Goal: Task Accomplishment & Management: Complete application form

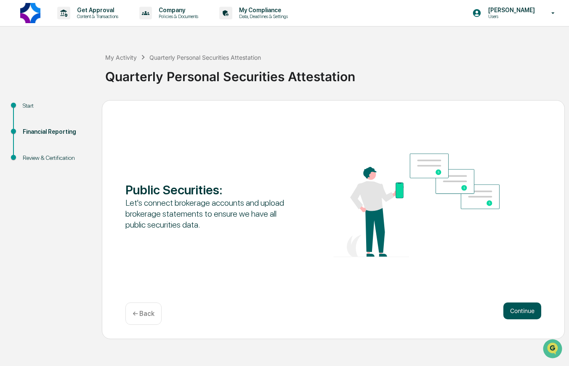
click at [526, 311] on button "Continue" at bounding box center [522, 311] width 38 height 17
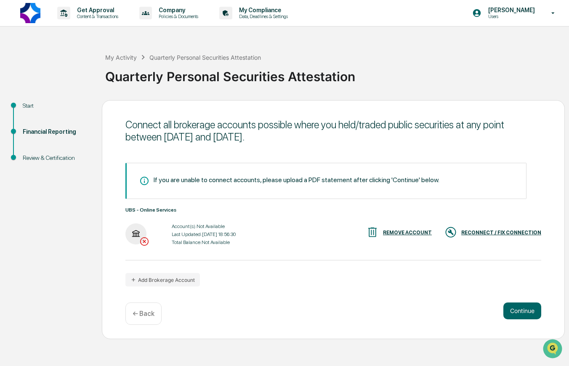
click at [518, 230] on div "RECONNECT / FIX CONNECTION" at bounding box center [501, 233] width 80 height 6
click at [528, 308] on button "Continue" at bounding box center [522, 311] width 38 height 17
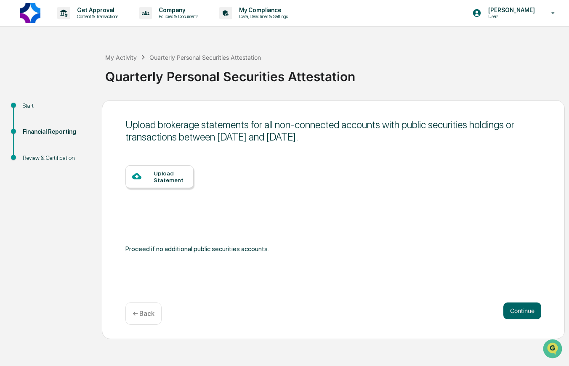
click at [150, 324] on div "← Back" at bounding box center [143, 314] width 36 height 22
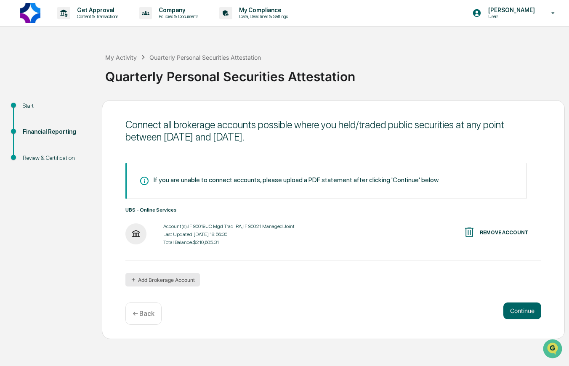
click at [140, 278] on button "Add Brokerage Account" at bounding box center [162, 279] width 74 height 13
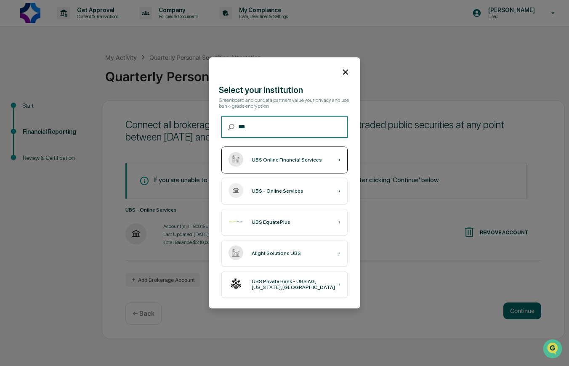
type input "***"
click at [278, 159] on div "UBS Online Financial Services" at bounding box center [287, 160] width 70 height 6
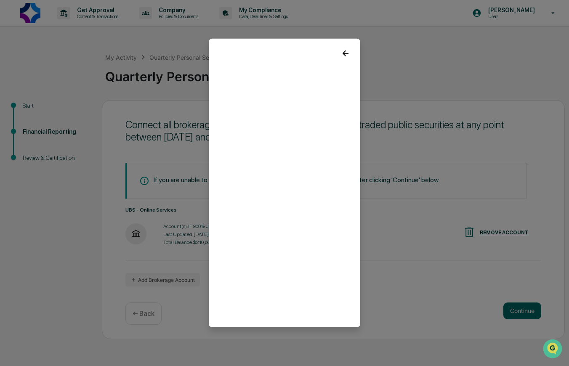
click at [341, 53] on icon at bounding box center [345, 53] width 9 height 9
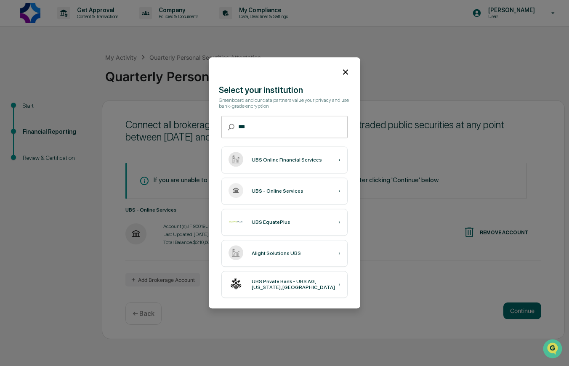
click at [344, 67] on icon at bounding box center [345, 71] width 9 height 9
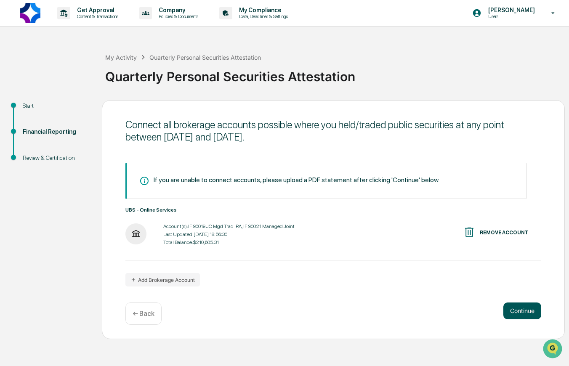
click at [530, 312] on button "Continue" at bounding box center [522, 311] width 38 height 17
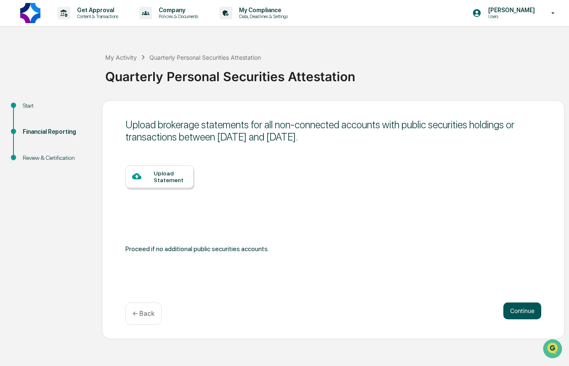
click at [530, 312] on button "Continue" at bounding box center [522, 311] width 38 height 17
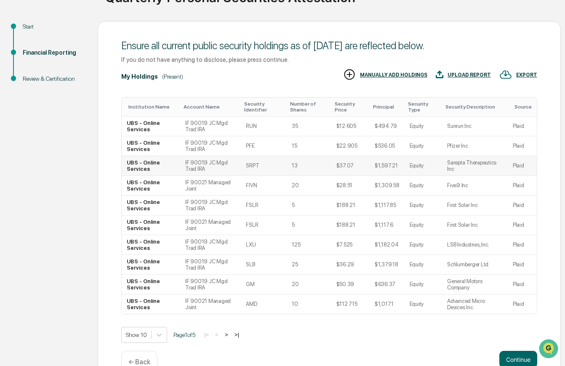
scroll to position [84, 0]
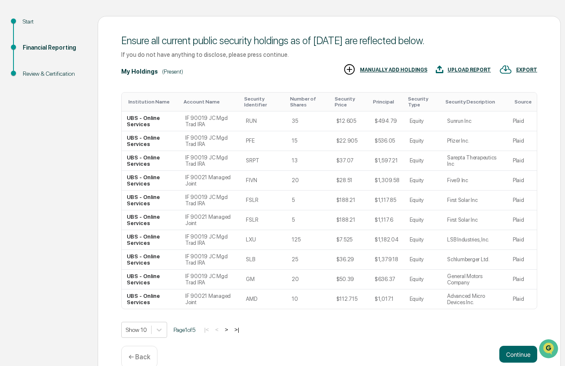
click at [231, 333] on button ">" at bounding box center [226, 329] width 8 height 7
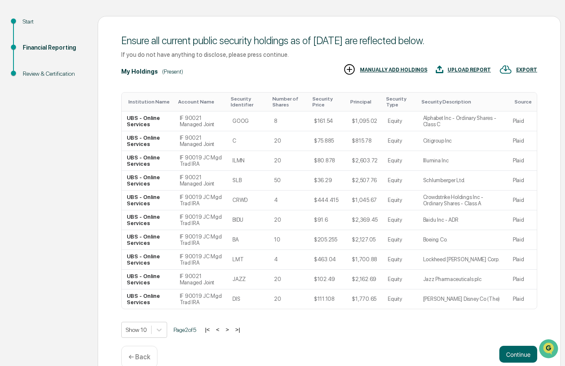
click at [231, 333] on button ">" at bounding box center [227, 329] width 8 height 7
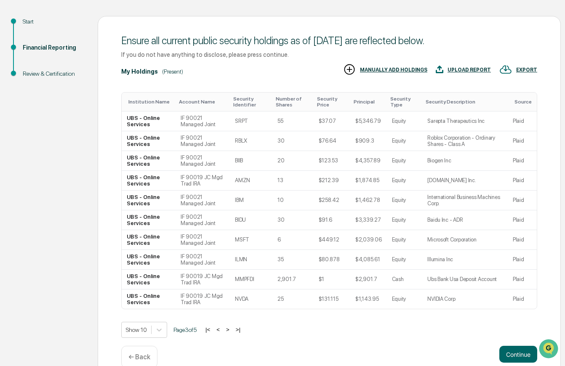
click at [231, 333] on button ">" at bounding box center [227, 329] width 8 height 7
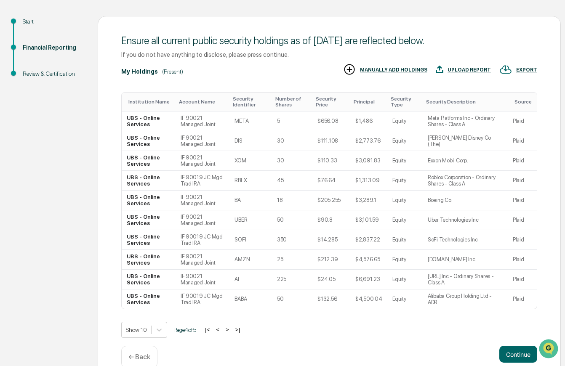
click at [231, 333] on button ">" at bounding box center [227, 329] width 8 height 7
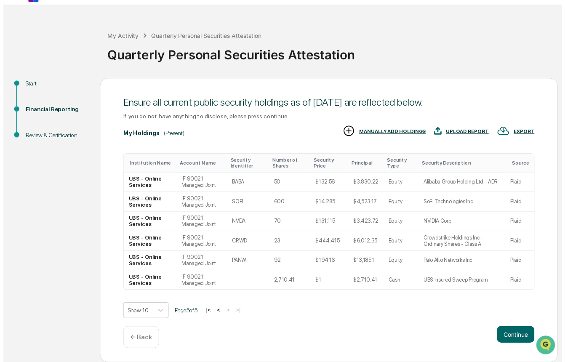
scroll to position [26, 0]
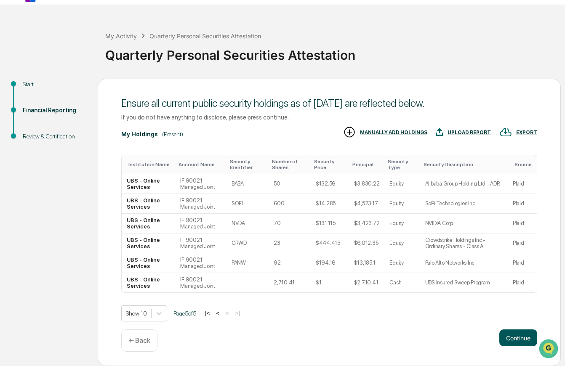
click at [513, 337] on button "Continue" at bounding box center [518, 338] width 38 height 17
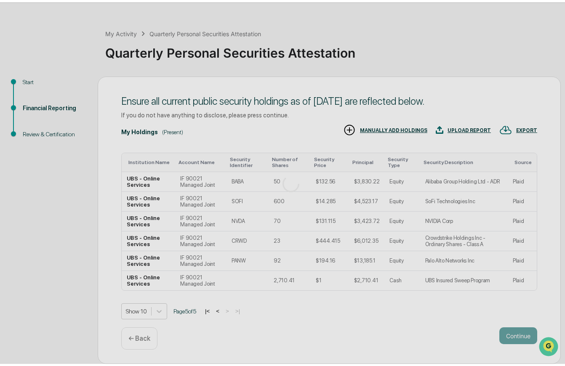
scroll to position [0, 0]
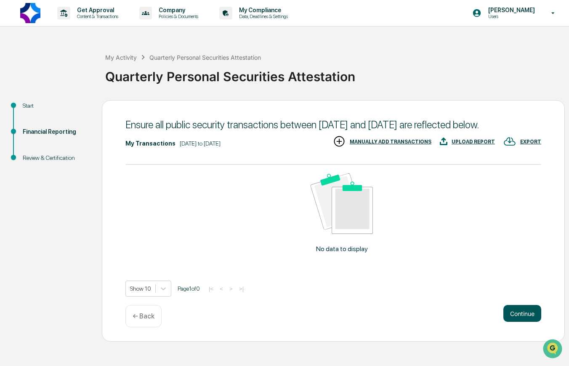
click at [538, 322] on button "Continue" at bounding box center [522, 313] width 38 height 17
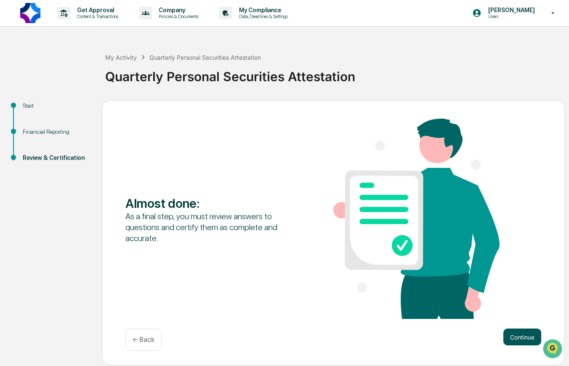
click at [519, 337] on button "Continue" at bounding box center [522, 337] width 38 height 17
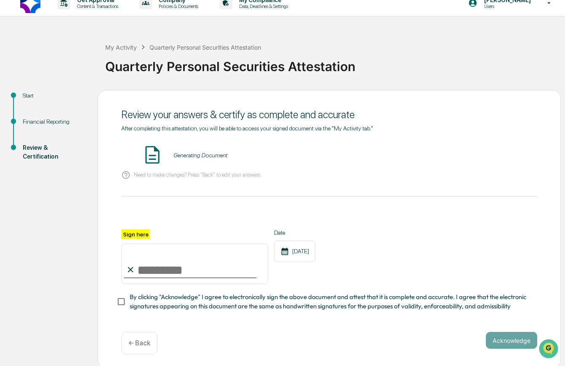
scroll to position [16, 0]
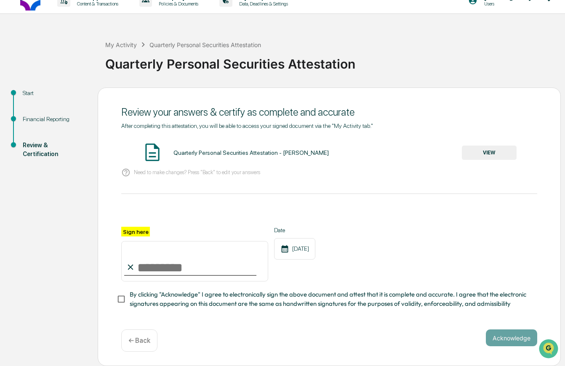
click at [175, 266] on input "Sign here" at bounding box center [194, 261] width 147 height 40
type input "**********"
click at [327, 310] on div "**********" at bounding box center [329, 221] width 416 height 199
click at [499, 342] on button "Acknowledge" at bounding box center [511, 338] width 51 height 17
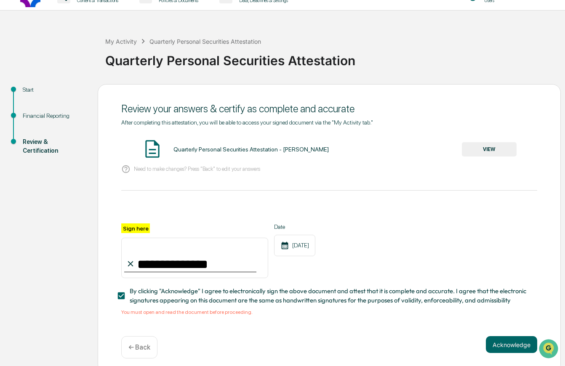
click at [471, 156] on button "VIEW" at bounding box center [489, 149] width 55 height 14
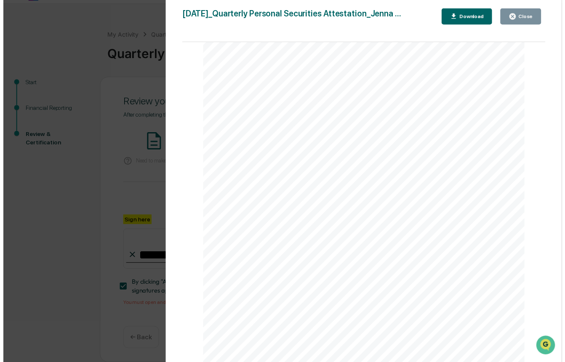
scroll to position [26, 0]
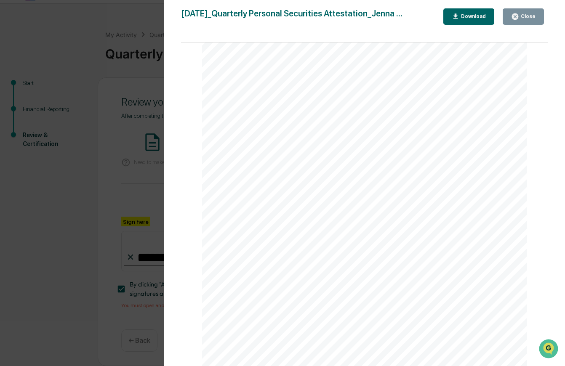
click at [540, 24] on button "Close" at bounding box center [523, 16] width 41 height 16
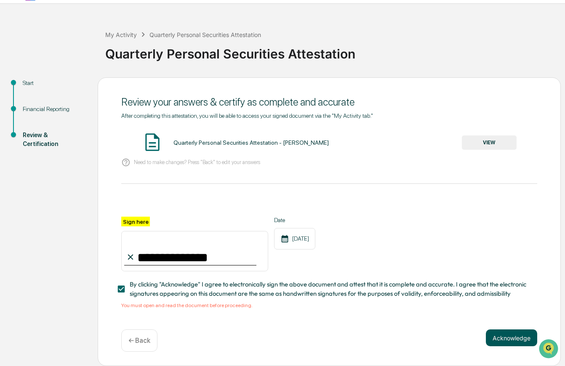
click at [505, 339] on button "Acknowledge" at bounding box center [511, 338] width 51 height 17
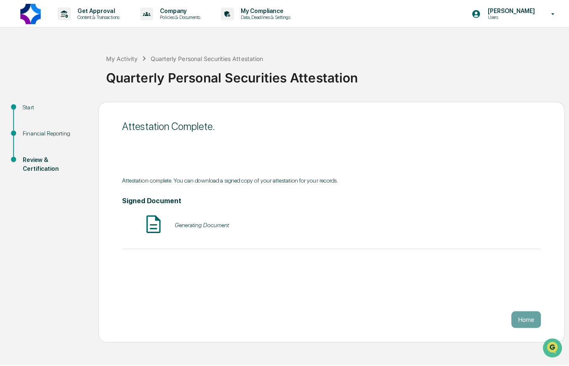
scroll to position [0, 0]
